Goal: Transaction & Acquisition: Purchase product/service

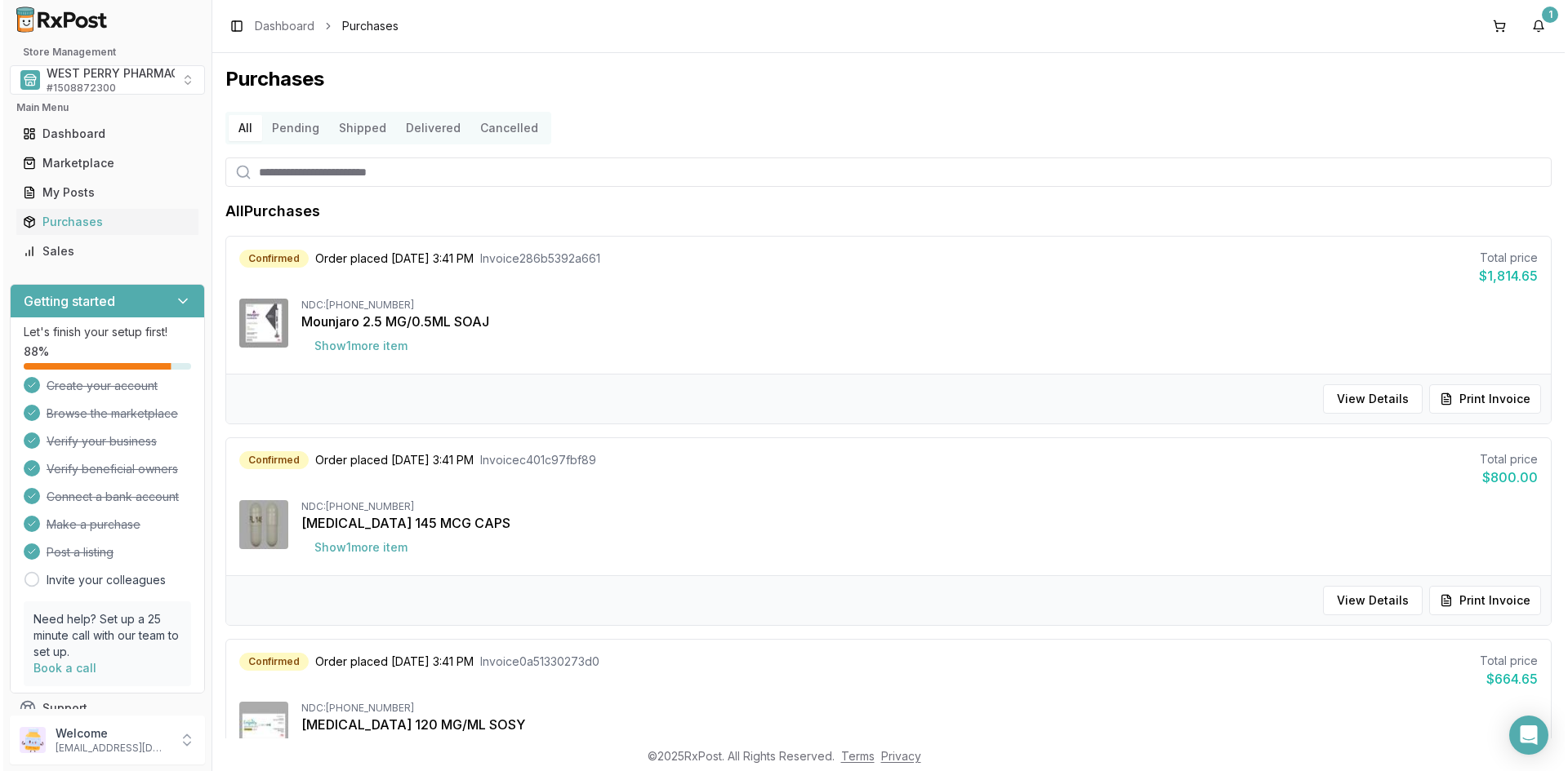
scroll to position [1061, 0]
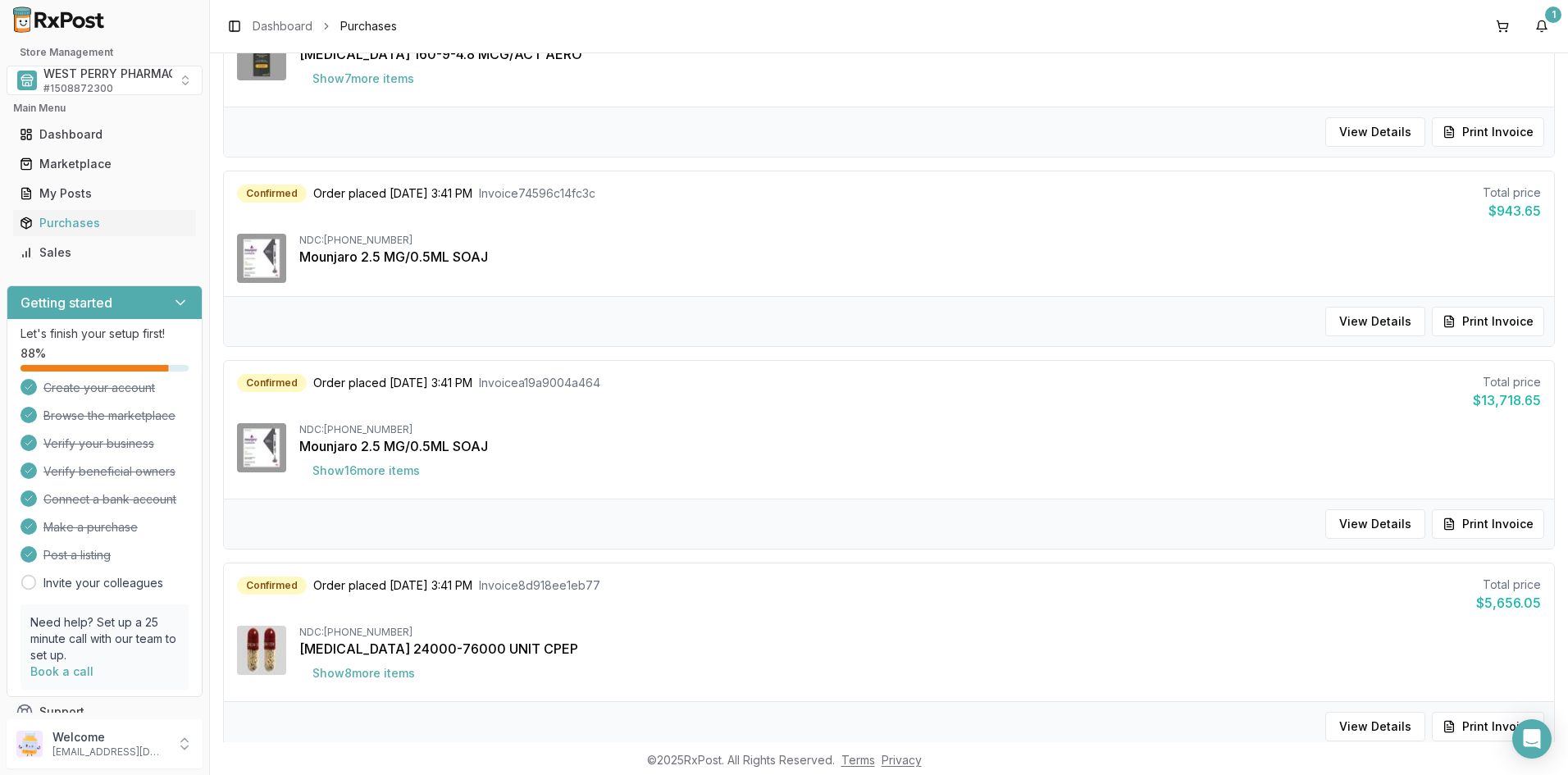
click at [1397, 33] on div "Toggle Sidebar Dashboard Purchases 1" at bounding box center [888, 26] width 1358 height 53
click at [75, 165] on div "Marketplace" at bounding box center [104, 164] width 170 height 16
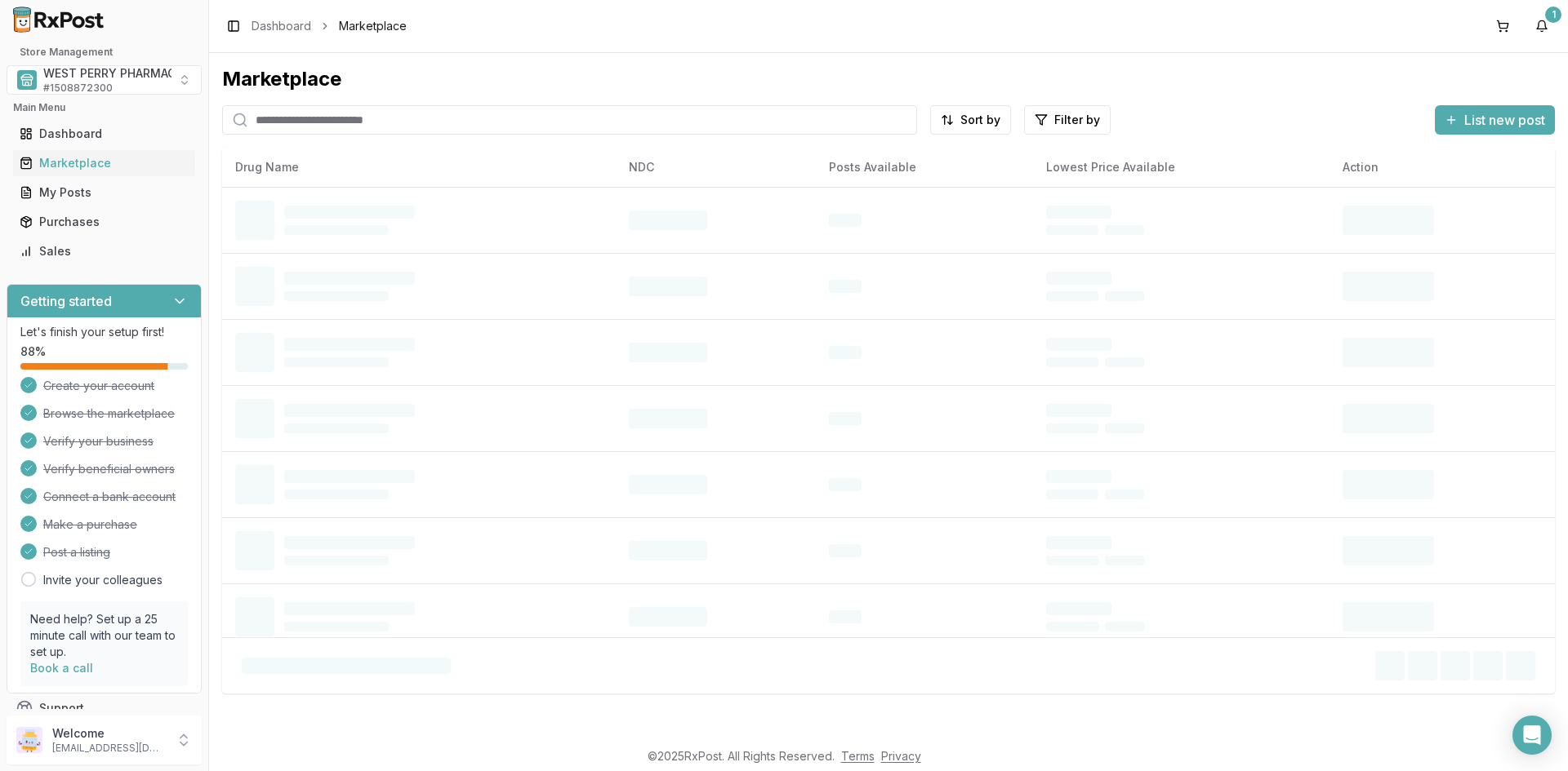
click at [344, 123] on input "search" at bounding box center [569, 120] width 695 height 30
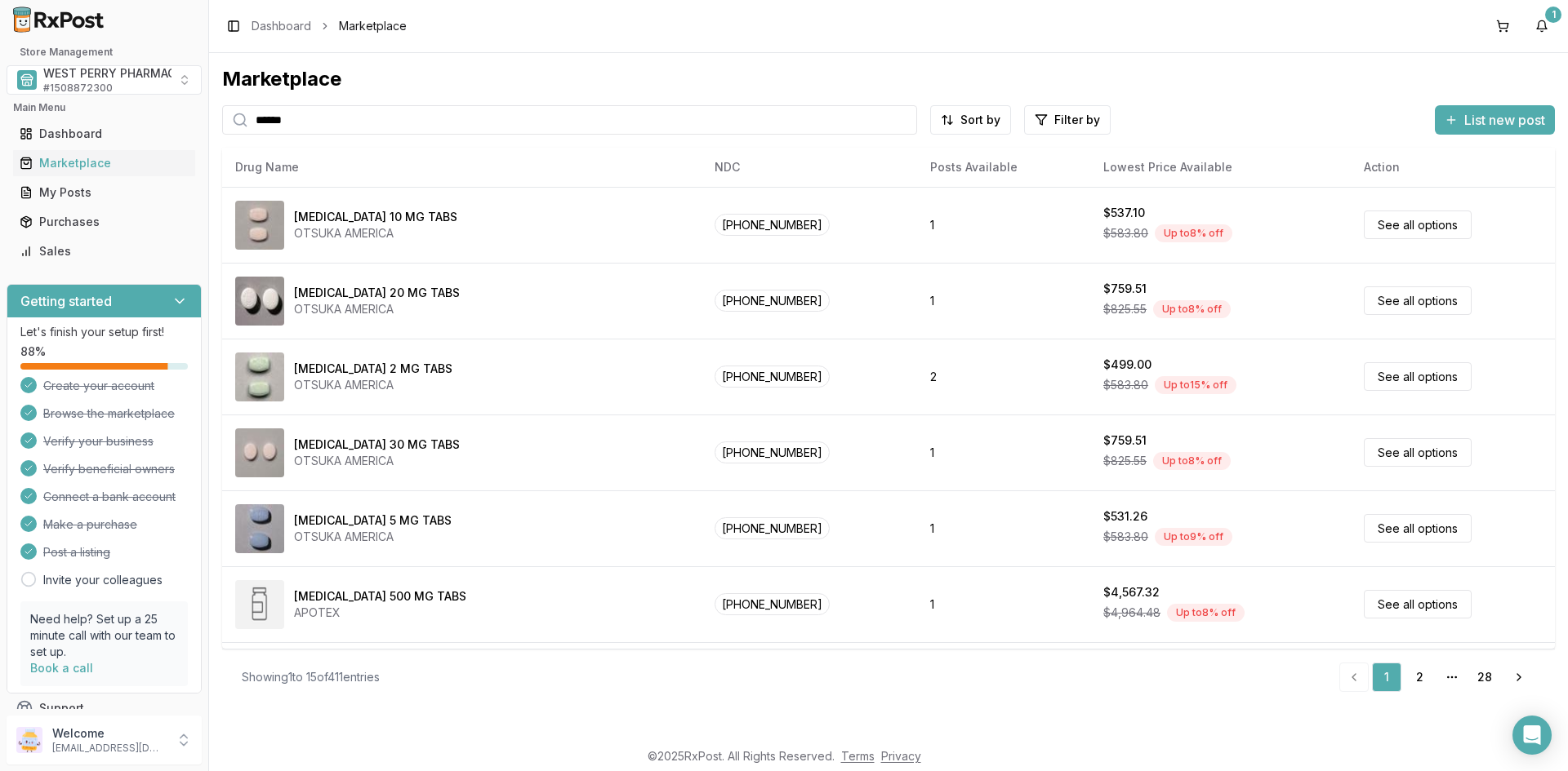
type input "******"
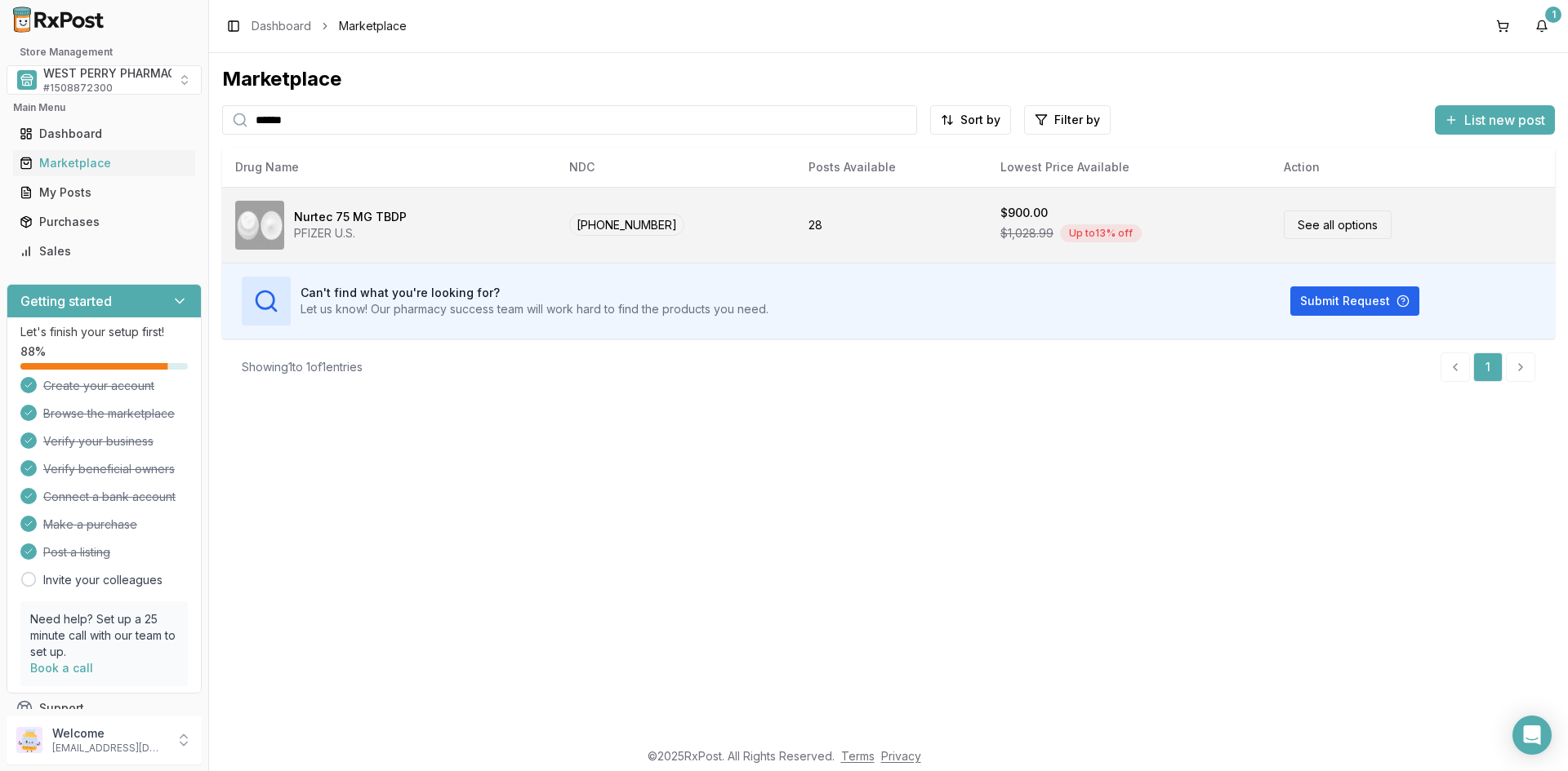
click at [342, 228] on div "PFIZER U.S." at bounding box center [350, 233] width 112 height 16
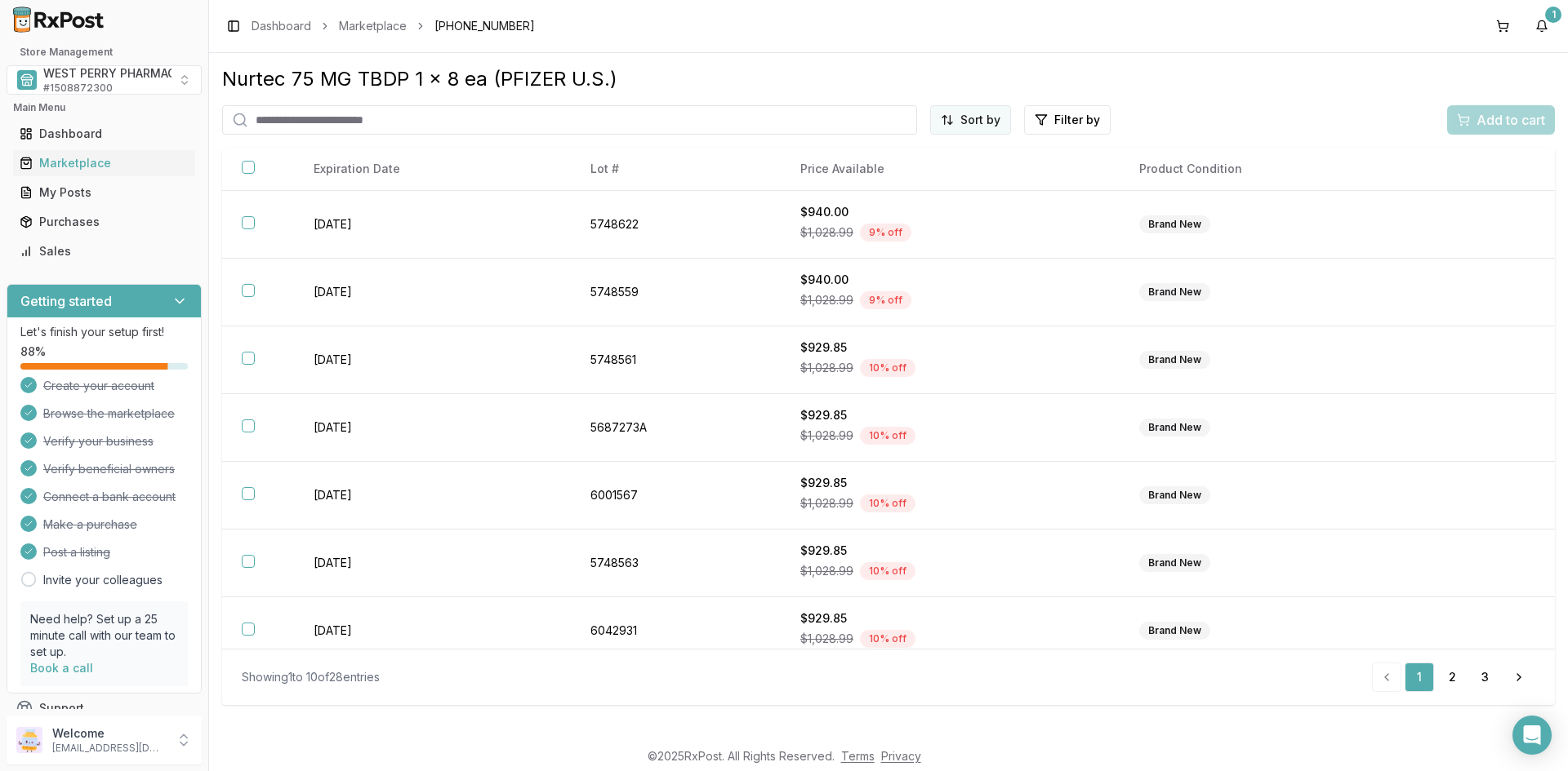
click at [988, 119] on html "Store Management WEST PERRY PHARMACY INC # 1508872300 Main Menu Dashboard Marke…" at bounding box center [784, 385] width 1568 height 771
click at [944, 203] on div "Best Discount (High to Low)" at bounding box center [931, 215] width 155 height 42
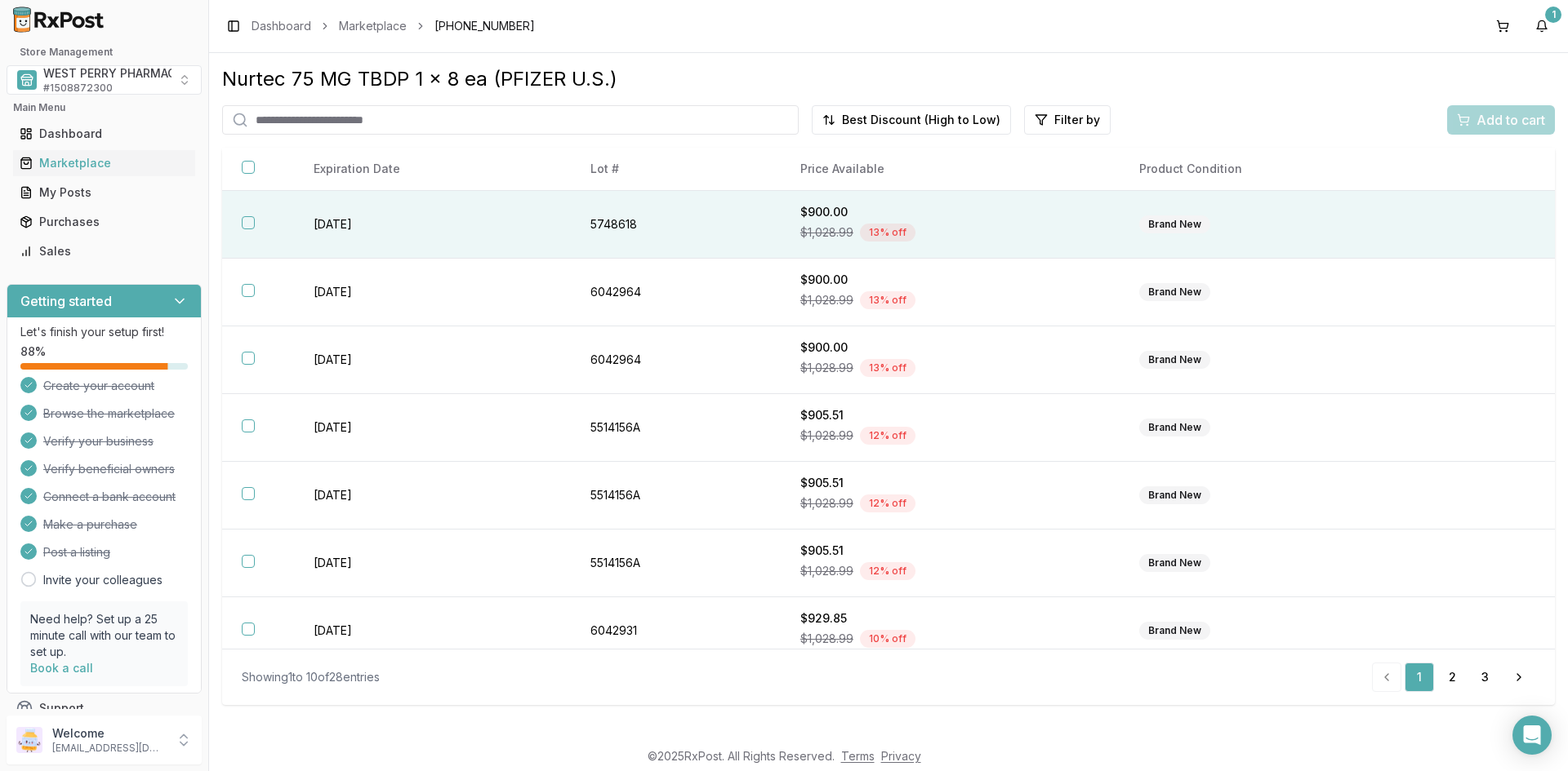
click at [319, 223] on td "[DATE]" at bounding box center [433, 225] width 277 height 68
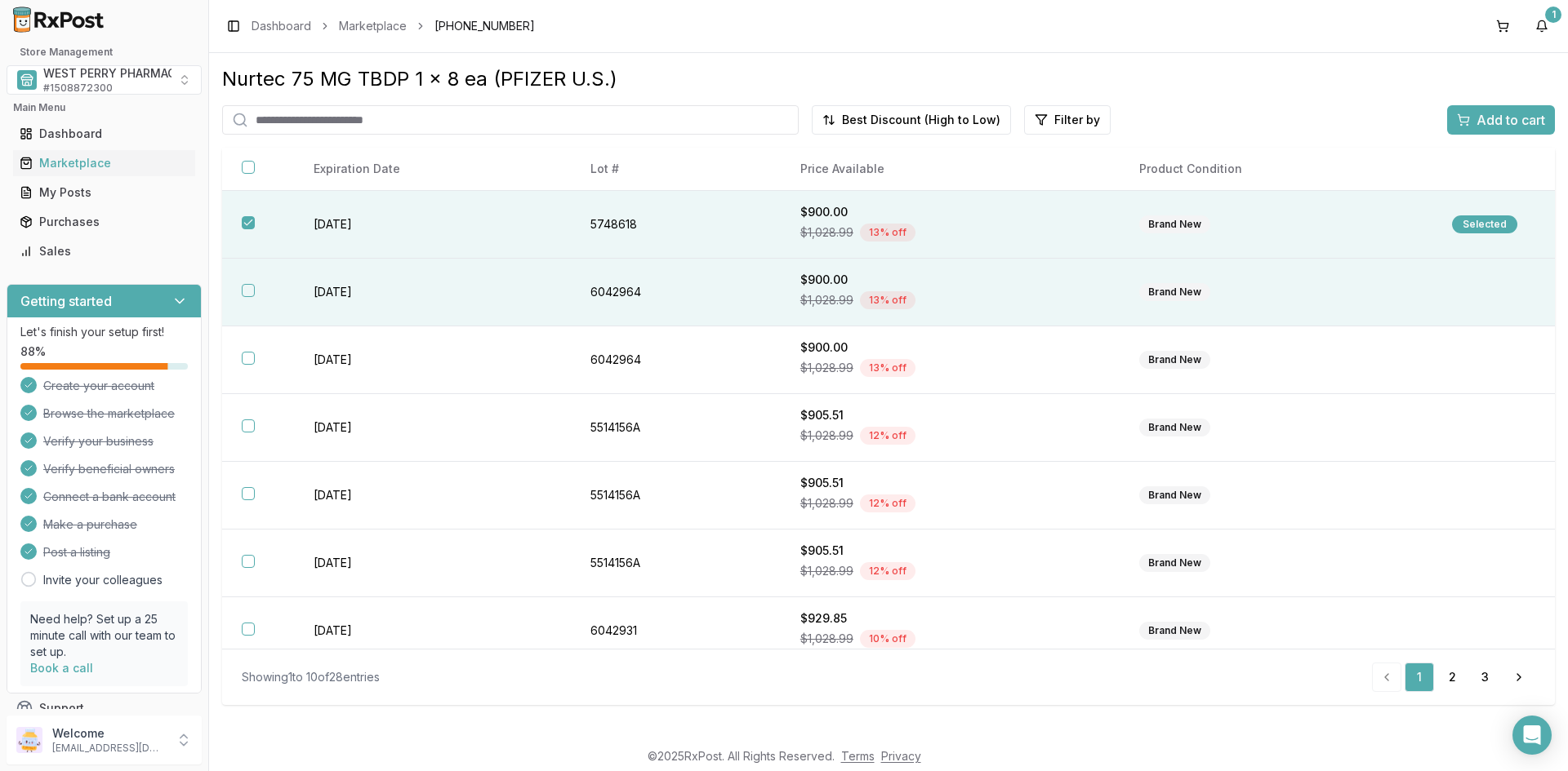
click at [325, 285] on td "[DATE]" at bounding box center [433, 292] width 277 height 68
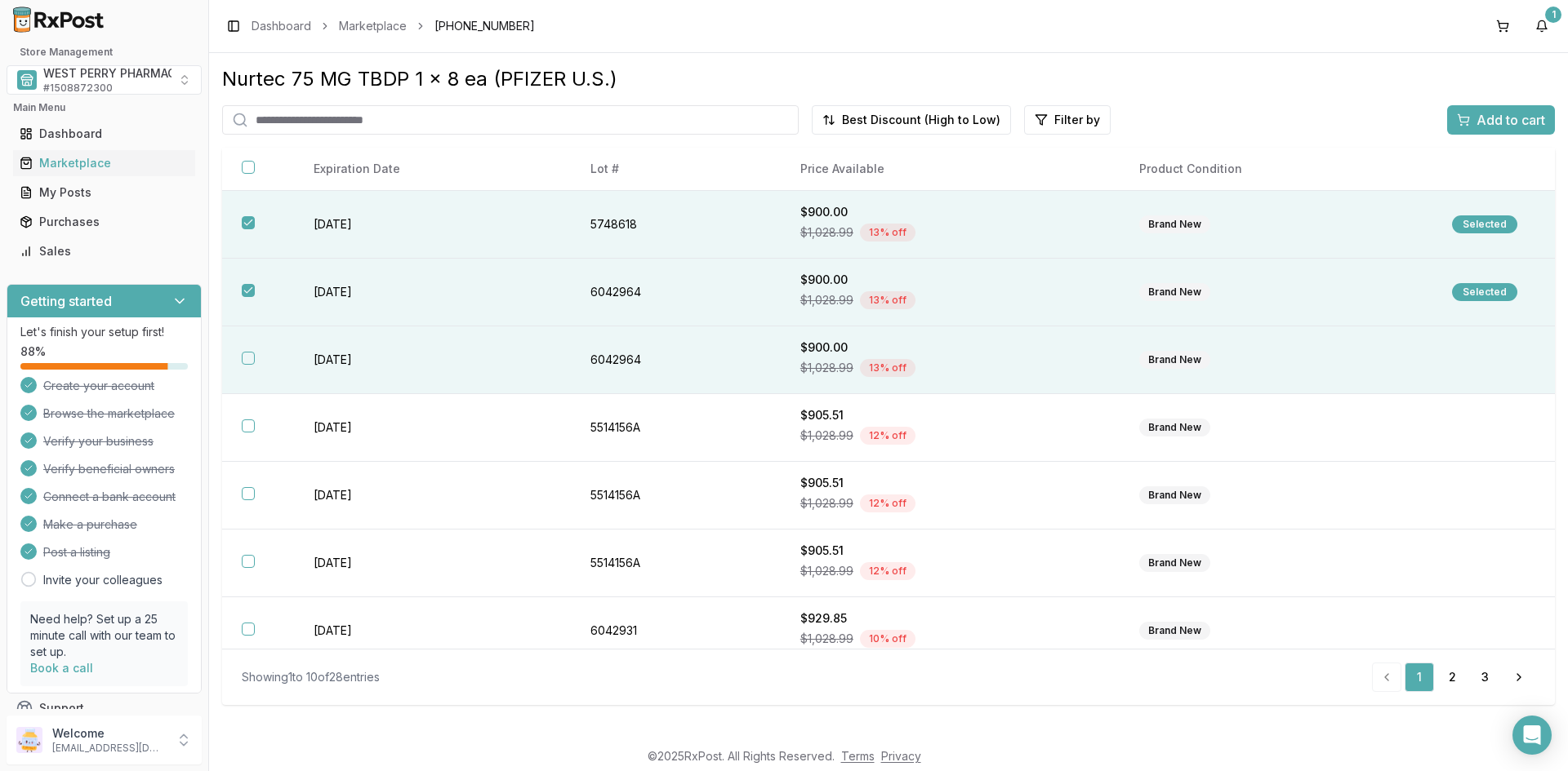
click at [325, 361] on td "[DATE]" at bounding box center [433, 361] width 277 height 68
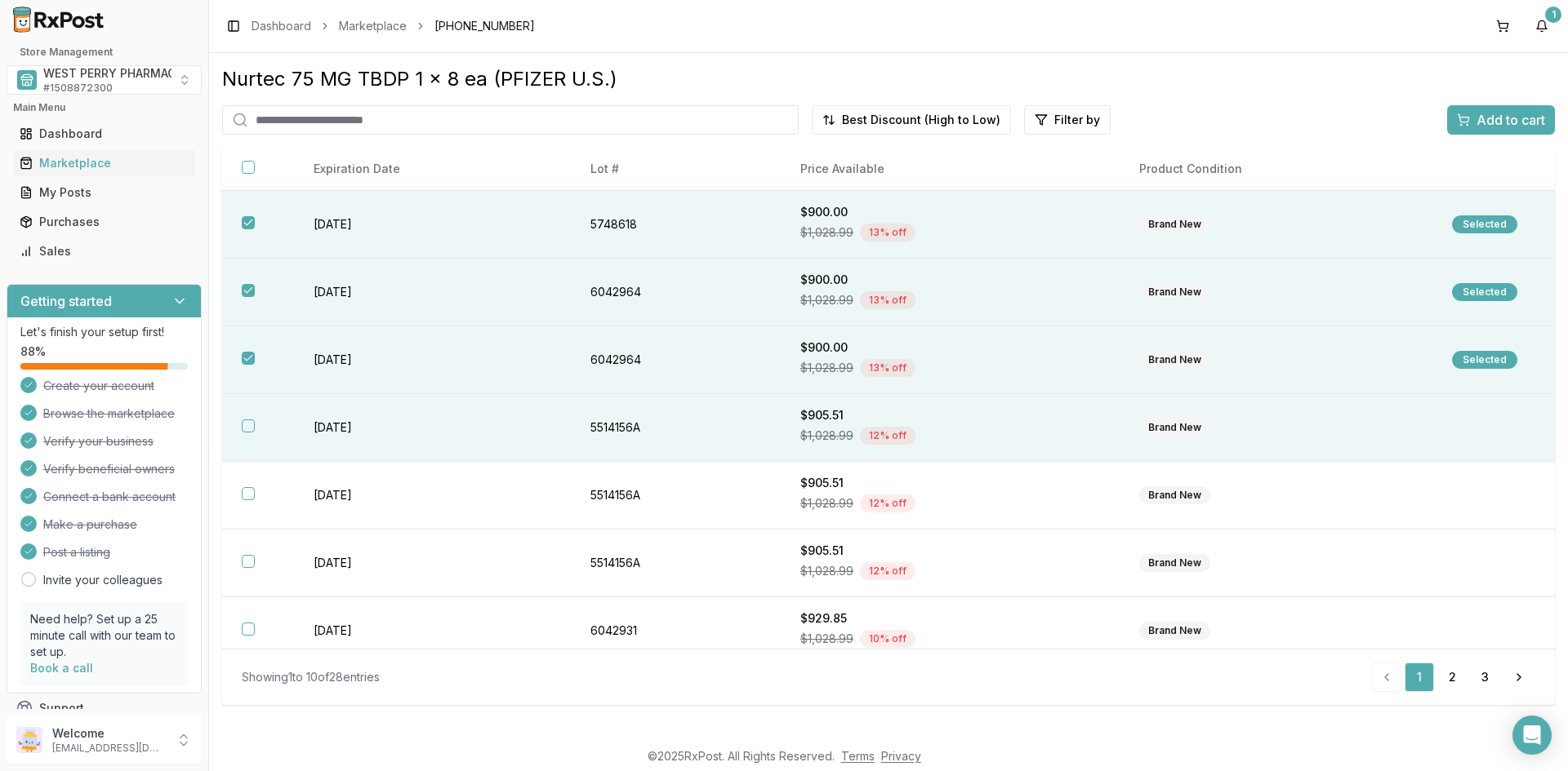
click at [360, 430] on td "[DATE]" at bounding box center [433, 428] width 277 height 68
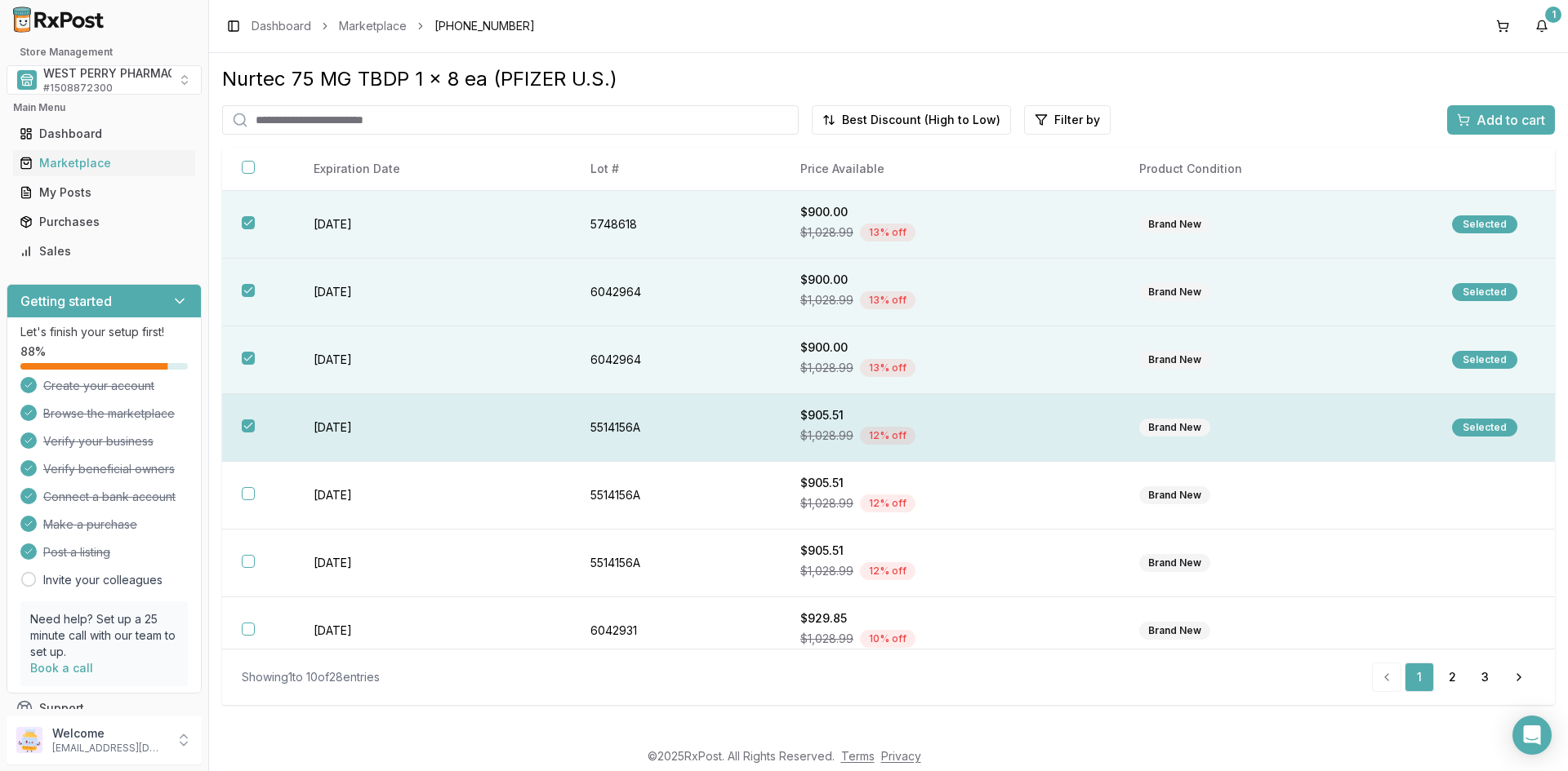
click at [250, 421] on button "button" at bounding box center [248, 426] width 13 height 13
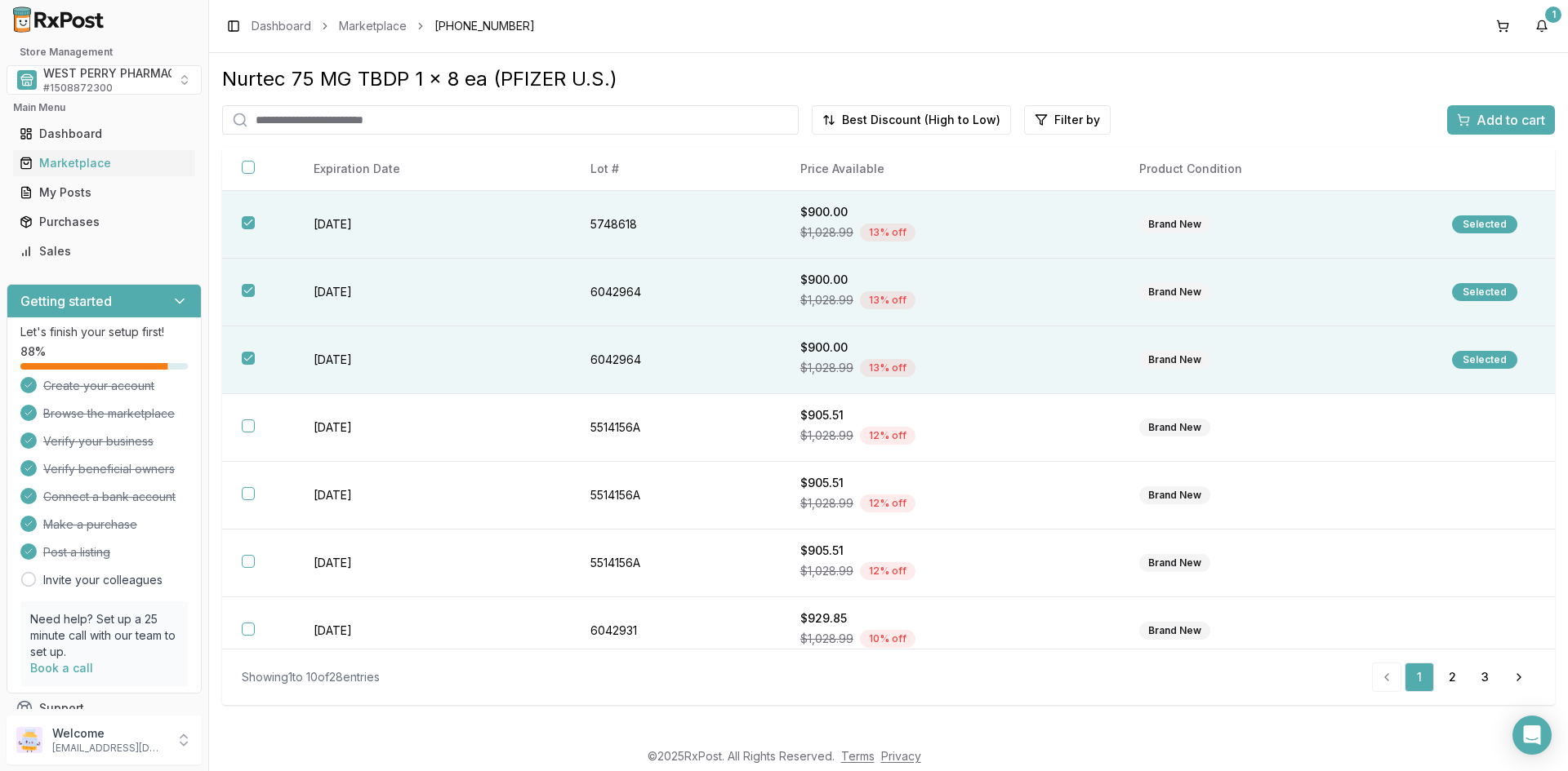
click at [1480, 124] on span "Add to cart" at bounding box center [1511, 119] width 68 height 19
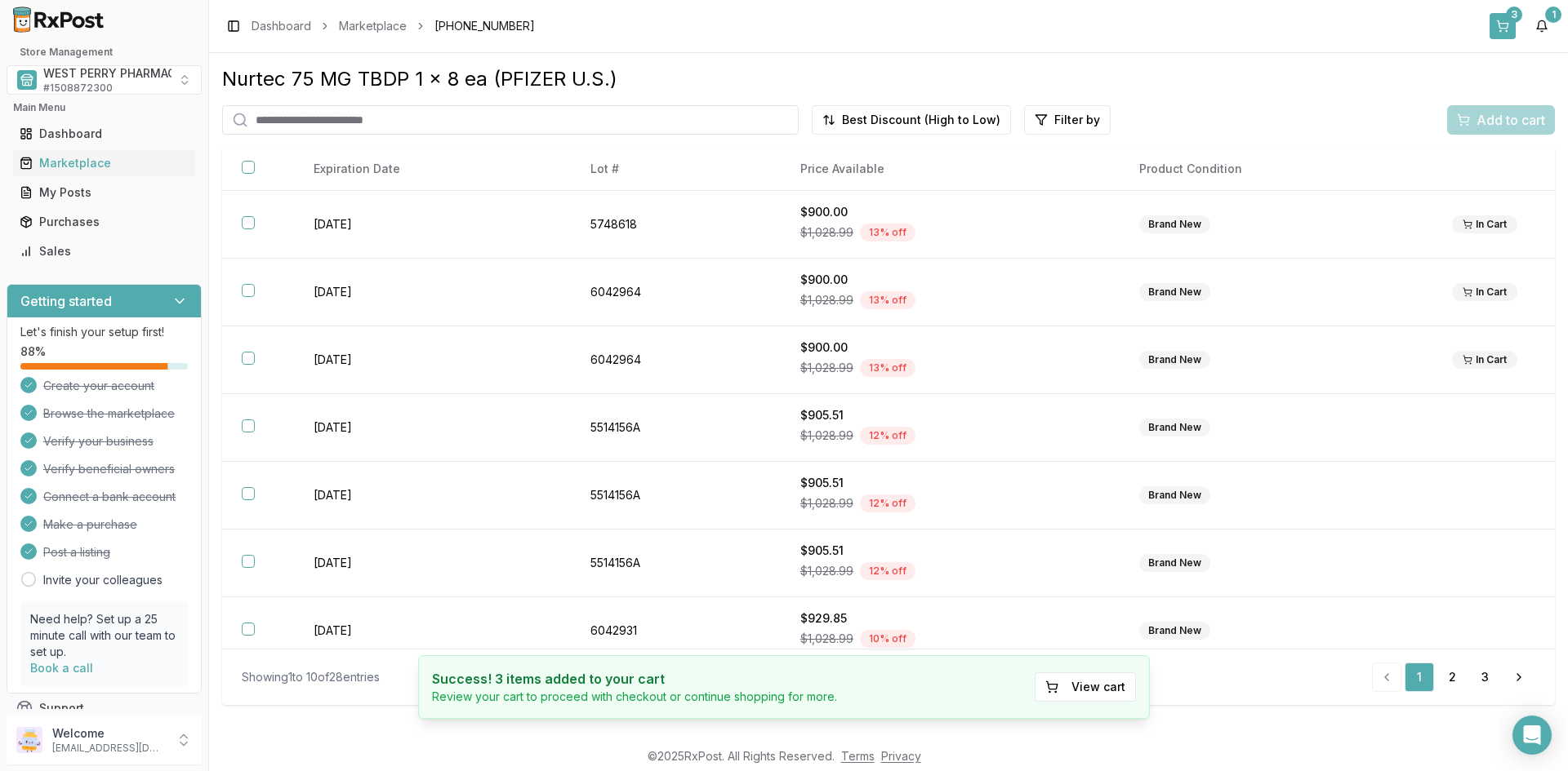
click at [1502, 29] on button "3" at bounding box center [1502, 25] width 26 height 26
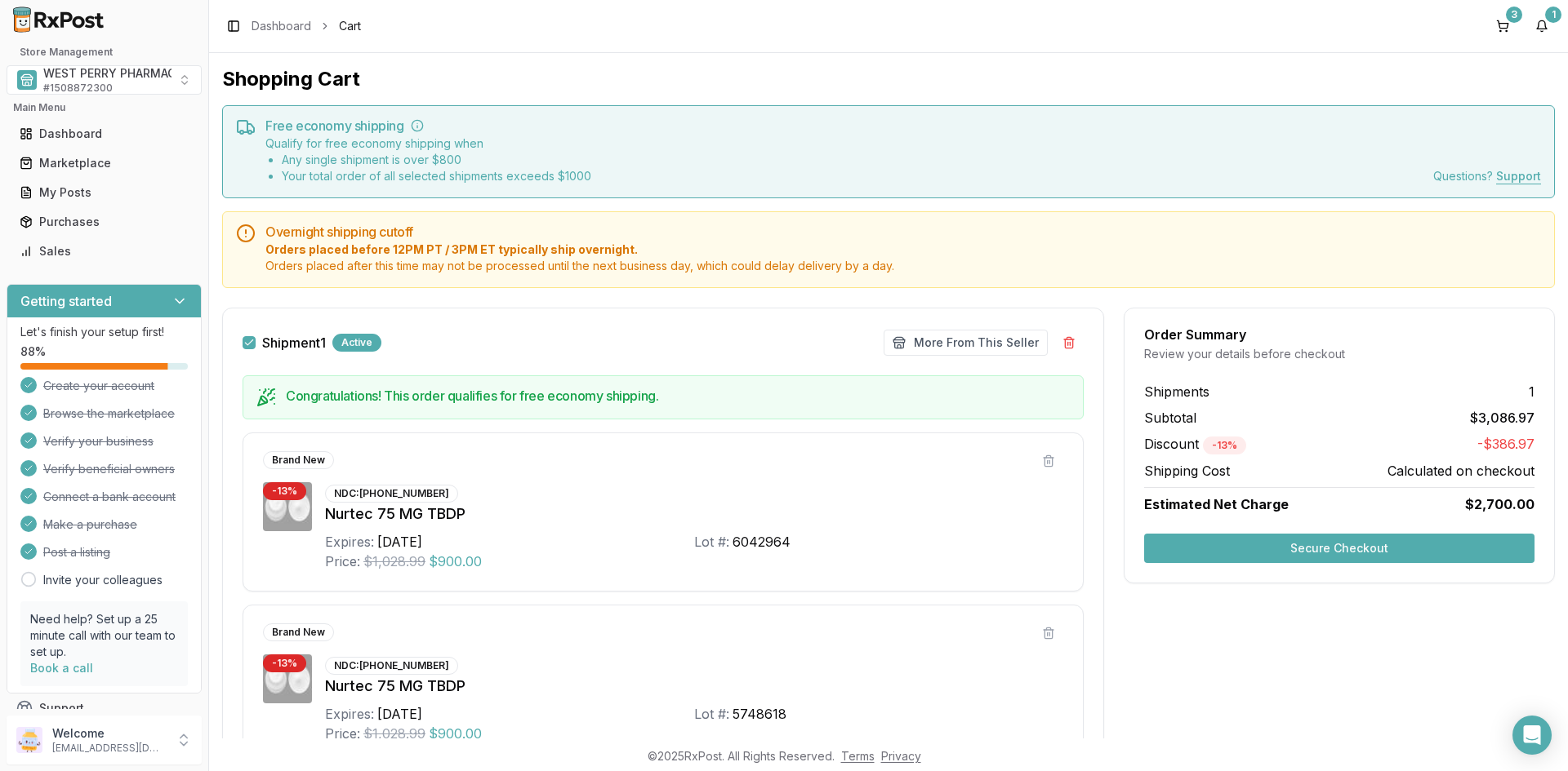
click at [1279, 552] on button "Secure Checkout" at bounding box center [1339, 548] width 390 height 30
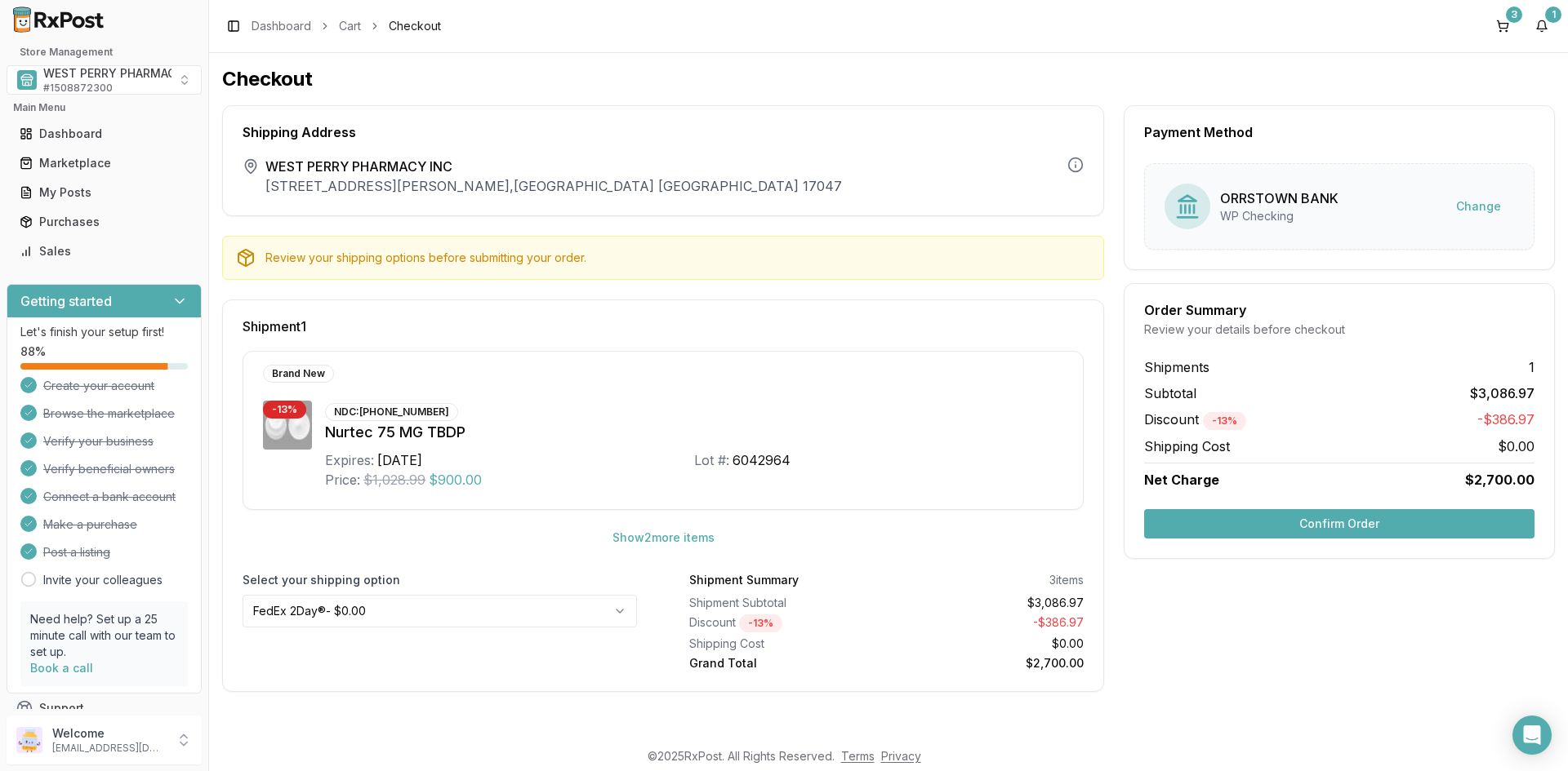
click at [1358, 517] on button "Confirm Order" at bounding box center [1339, 524] width 390 height 30
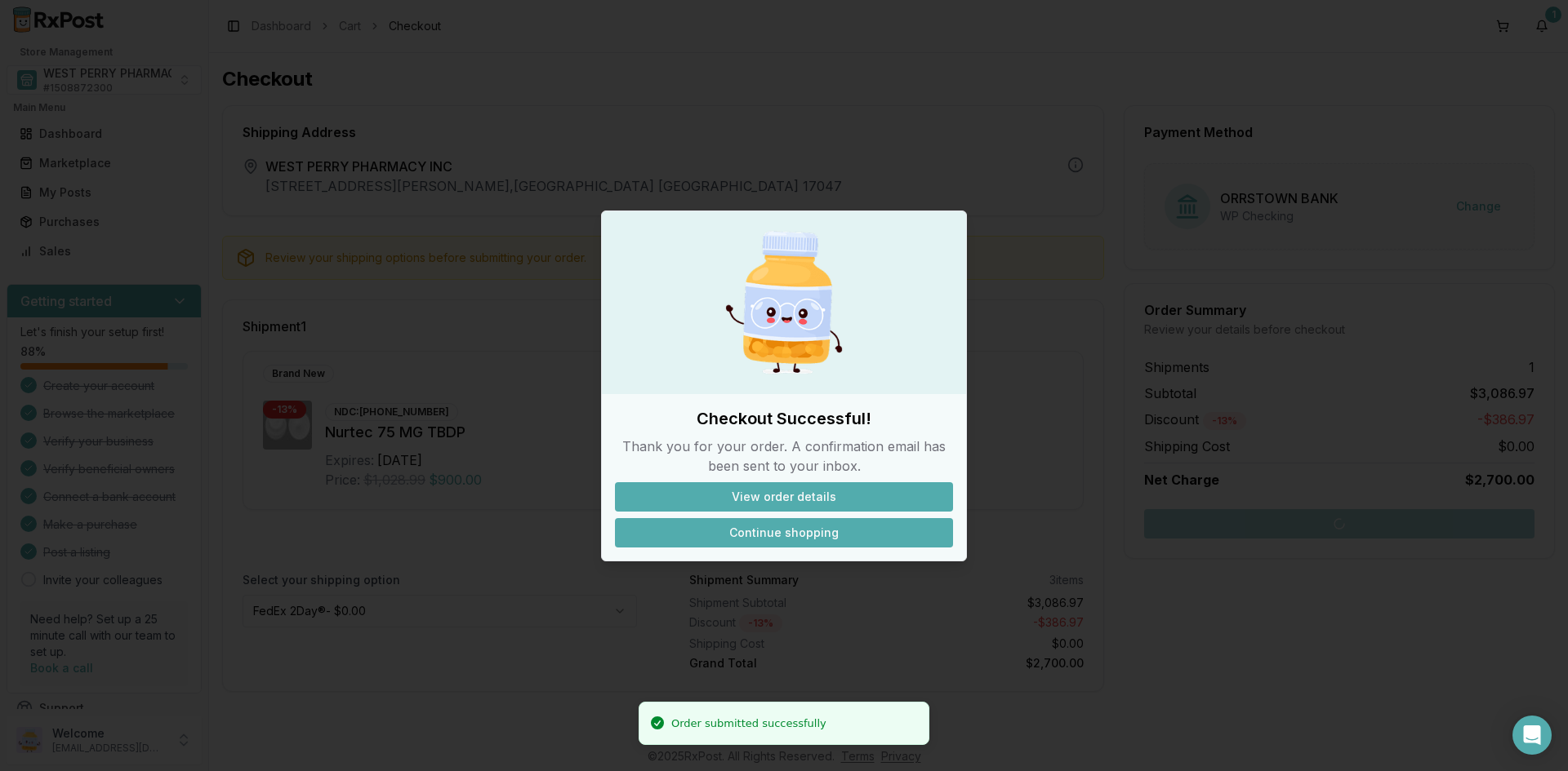
click at [770, 528] on button "Continue shopping" at bounding box center [784, 533] width 338 height 30
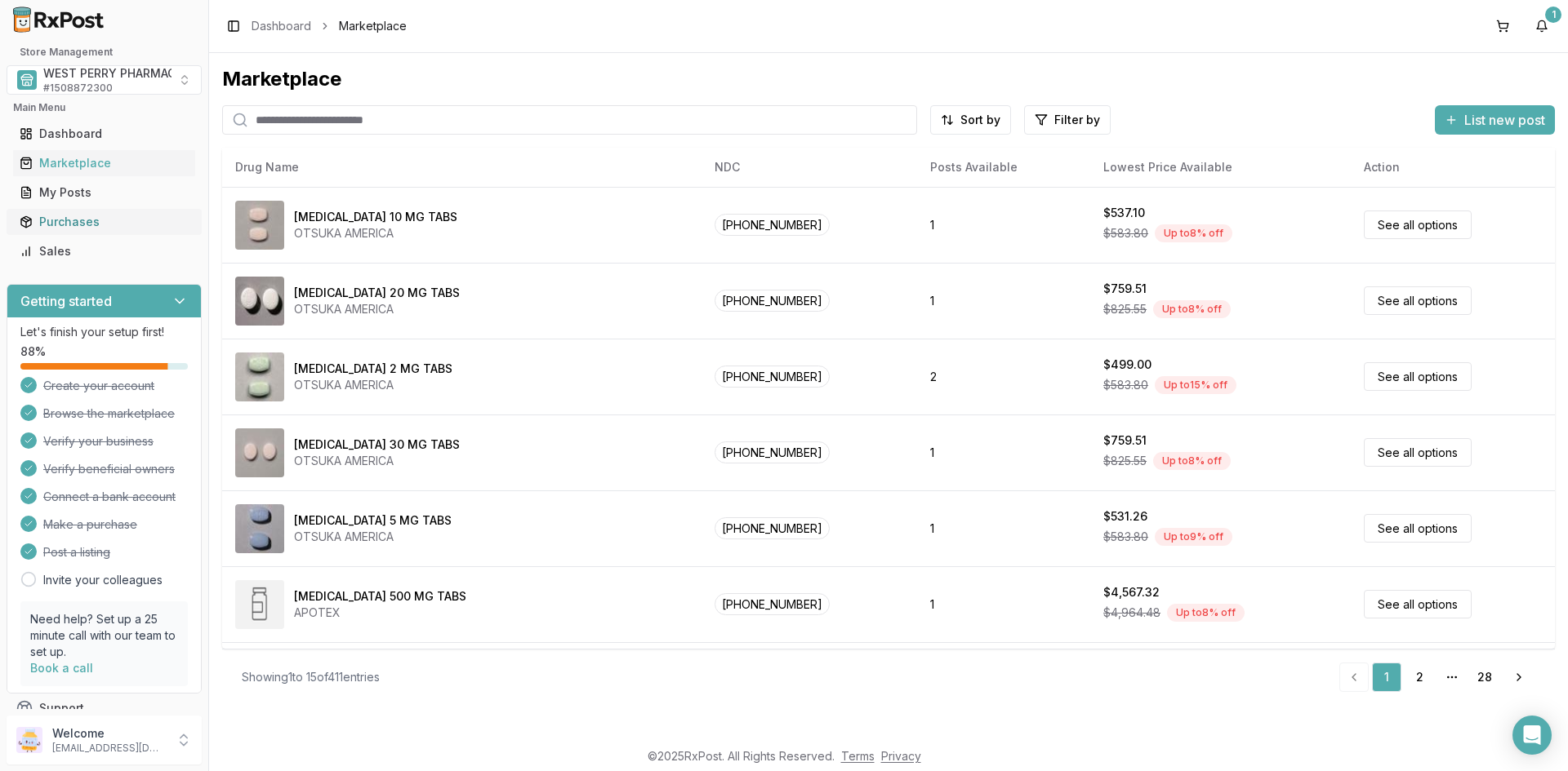
click at [62, 221] on div "Purchases" at bounding box center [104, 221] width 169 height 16
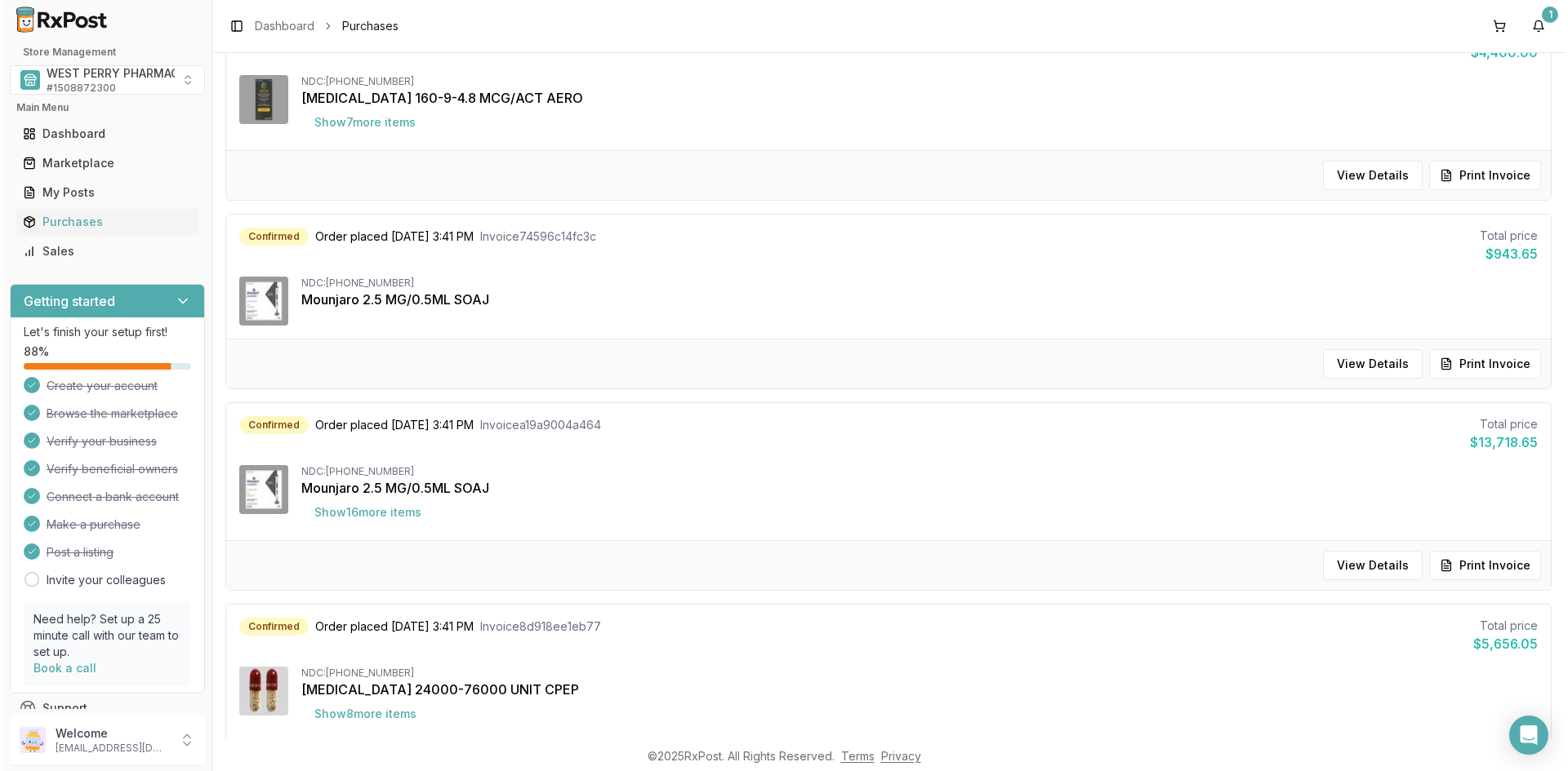
scroll to position [1216, 0]
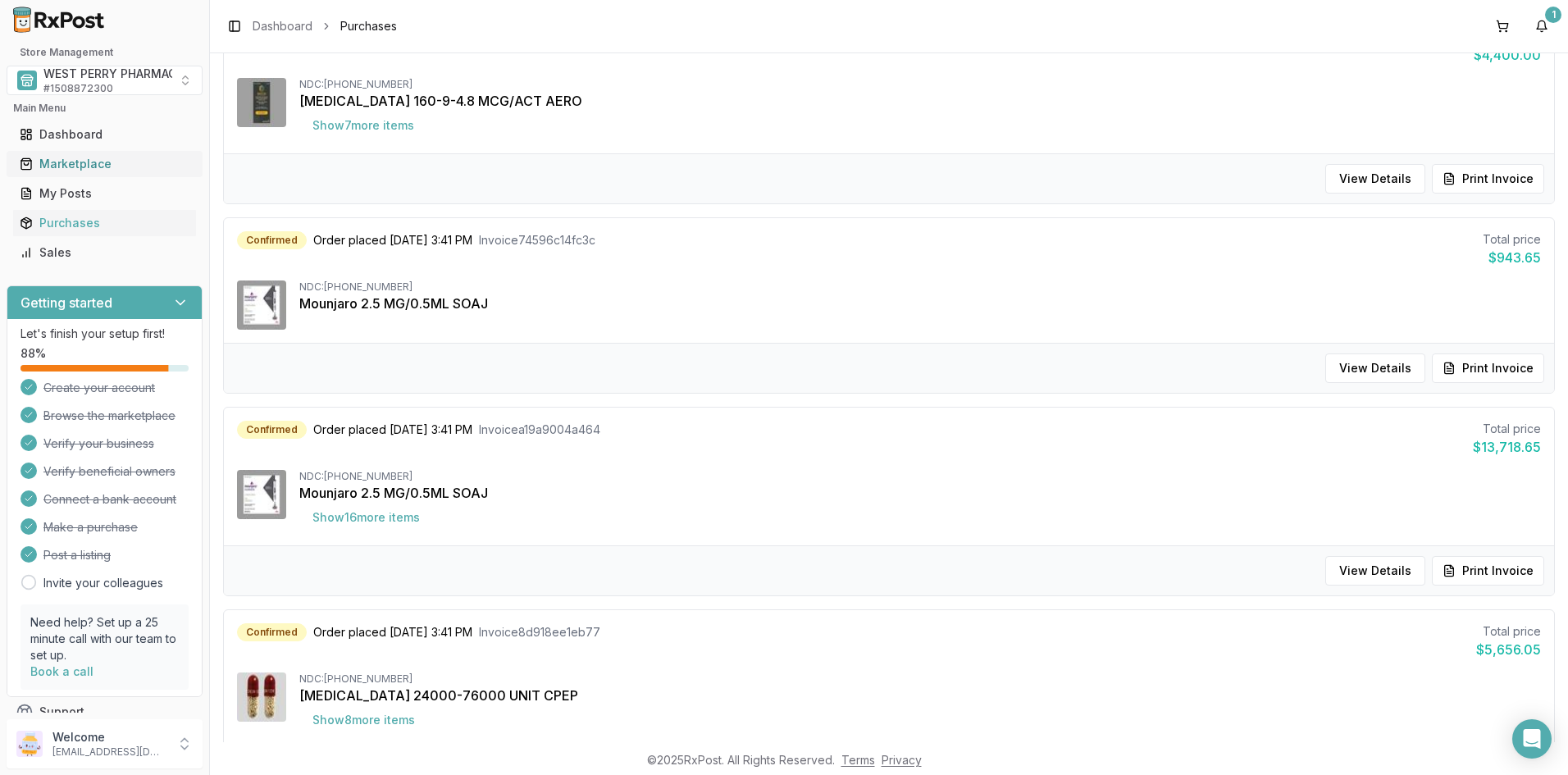
click at [84, 158] on div "Marketplace" at bounding box center [104, 164] width 170 height 16
click at [90, 166] on div "Marketplace" at bounding box center [104, 164] width 170 height 16
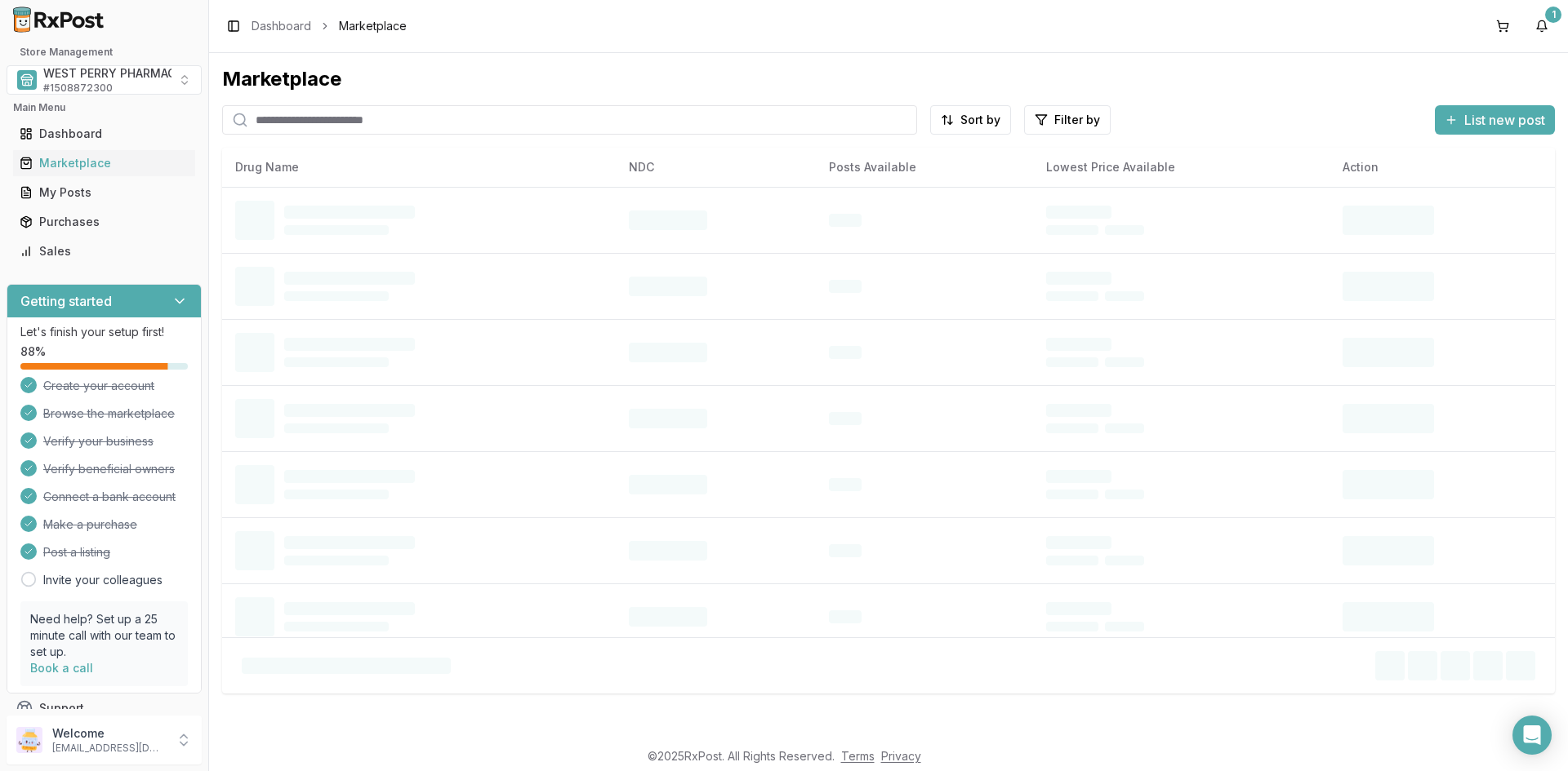
click at [328, 122] on input "search" at bounding box center [569, 120] width 695 height 30
type input "******"
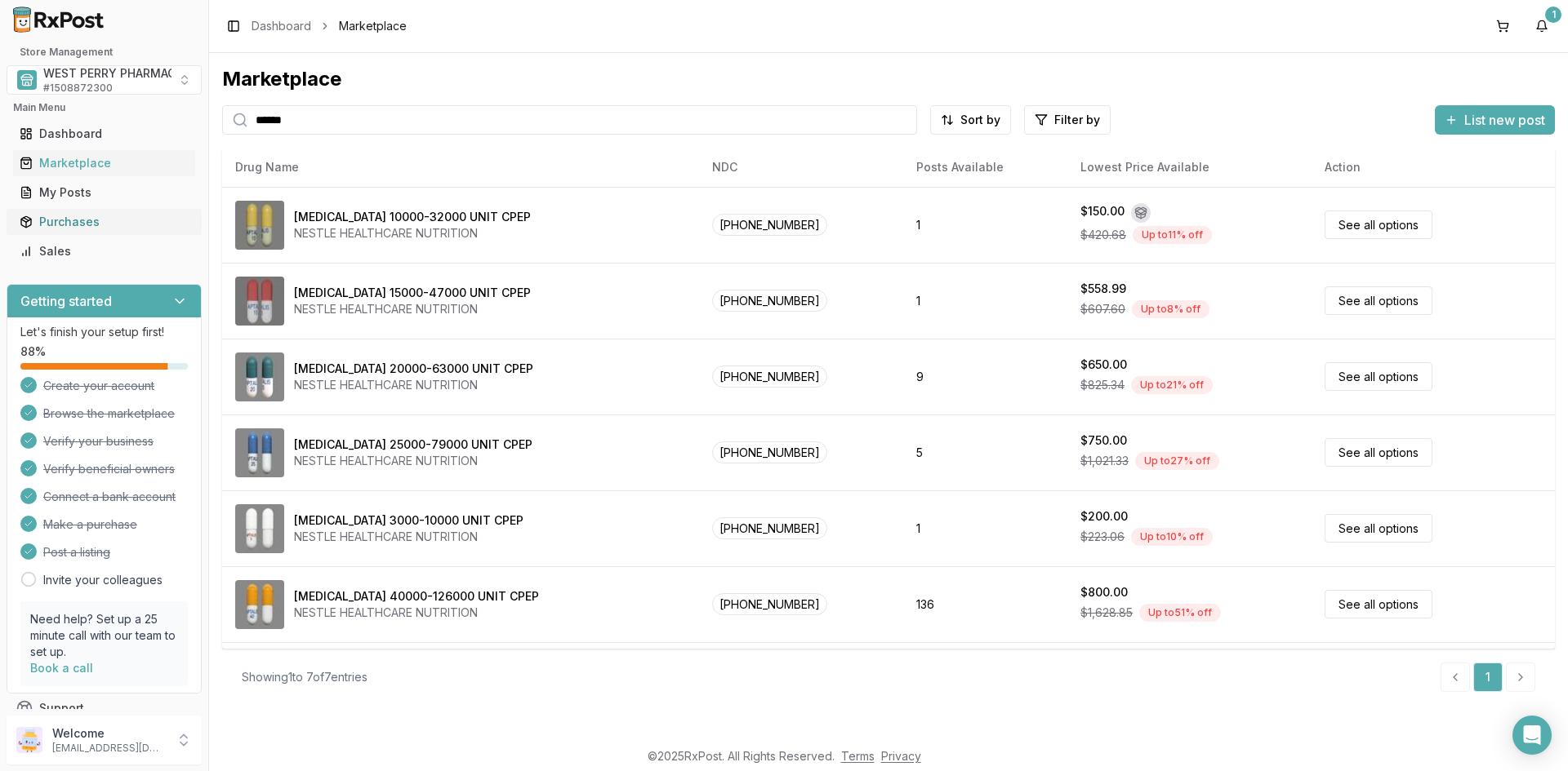
click at [60, 222] on div "Purchases" at bounding box center [104, 221] width 169 height 16
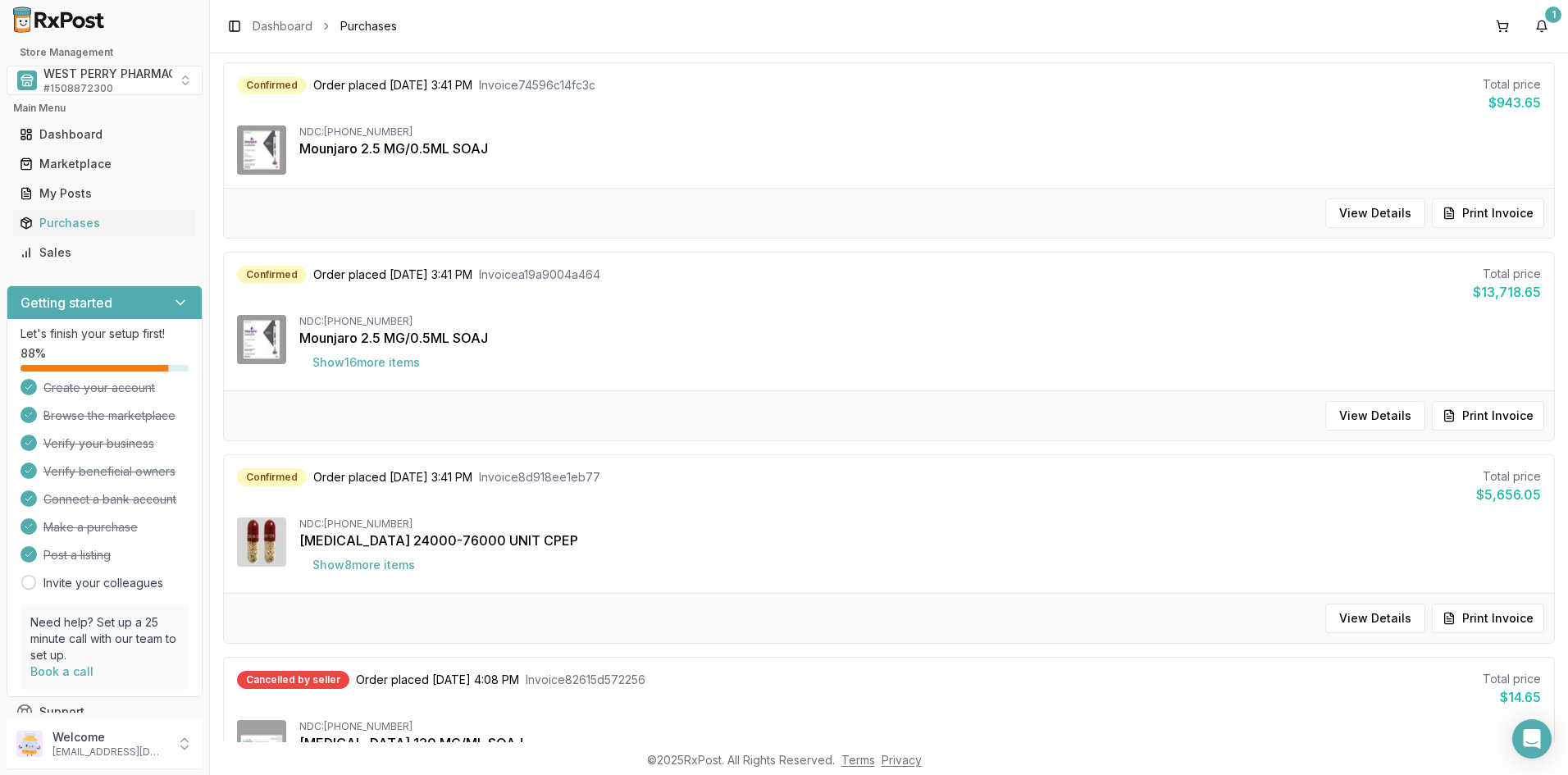
scroll to position [1395, 0]
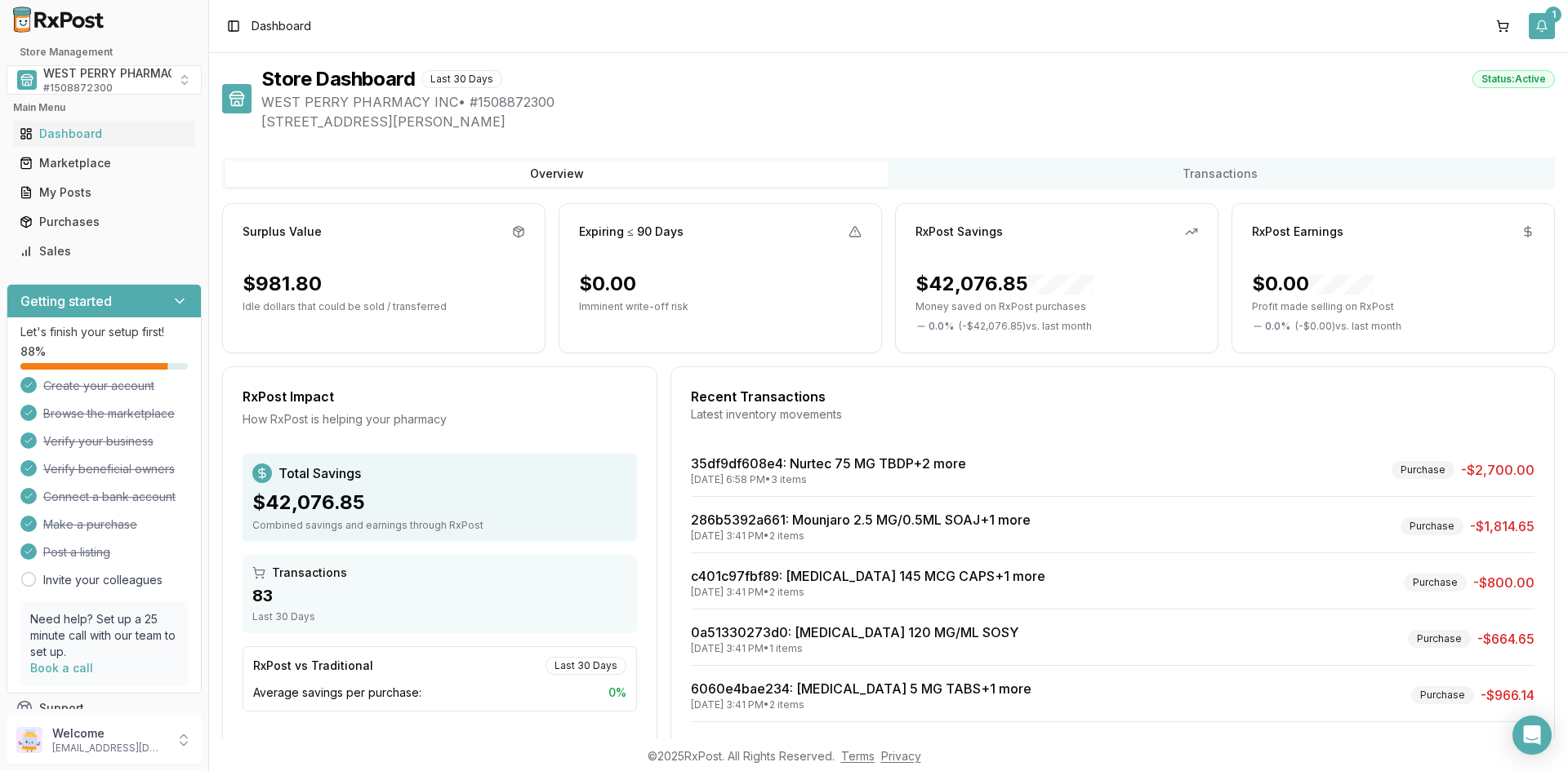
click at [1542, 19] on button "1" at bounding box center [1541, 25] width 26 height 26
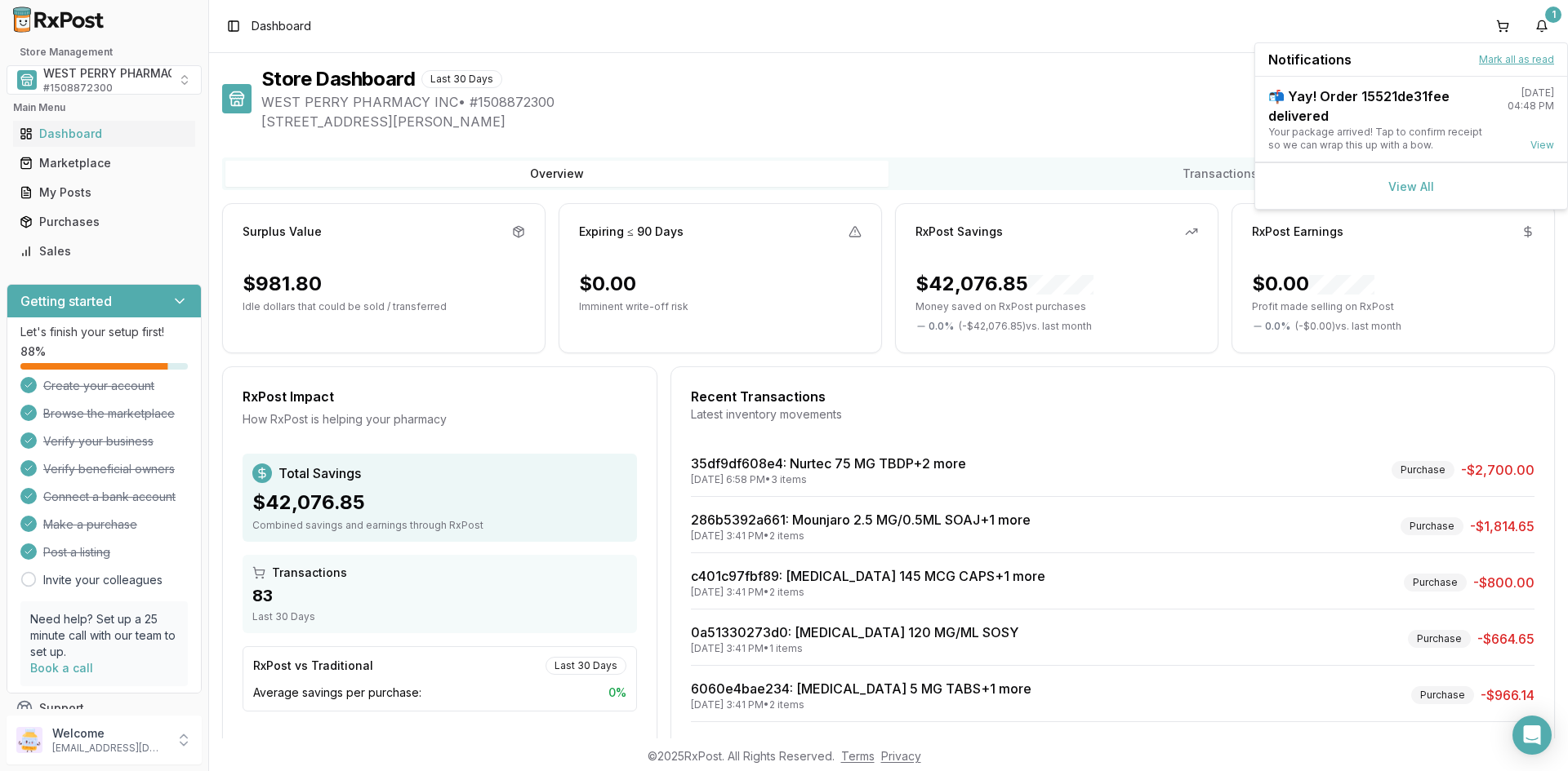
click at [1523, 60] on button "Mark all as read" at bounding box center [1516, 59] width 75 height 13
click at [1024, 60] on div "Store Dashboard Last 30 Days Status: Active WEST PERRY PHARMACY INC • # 1508872…" at bounding box center [888, 396] width 1358 height 686
